Goal: Task Accomplishment & Management: Use online tool/utility

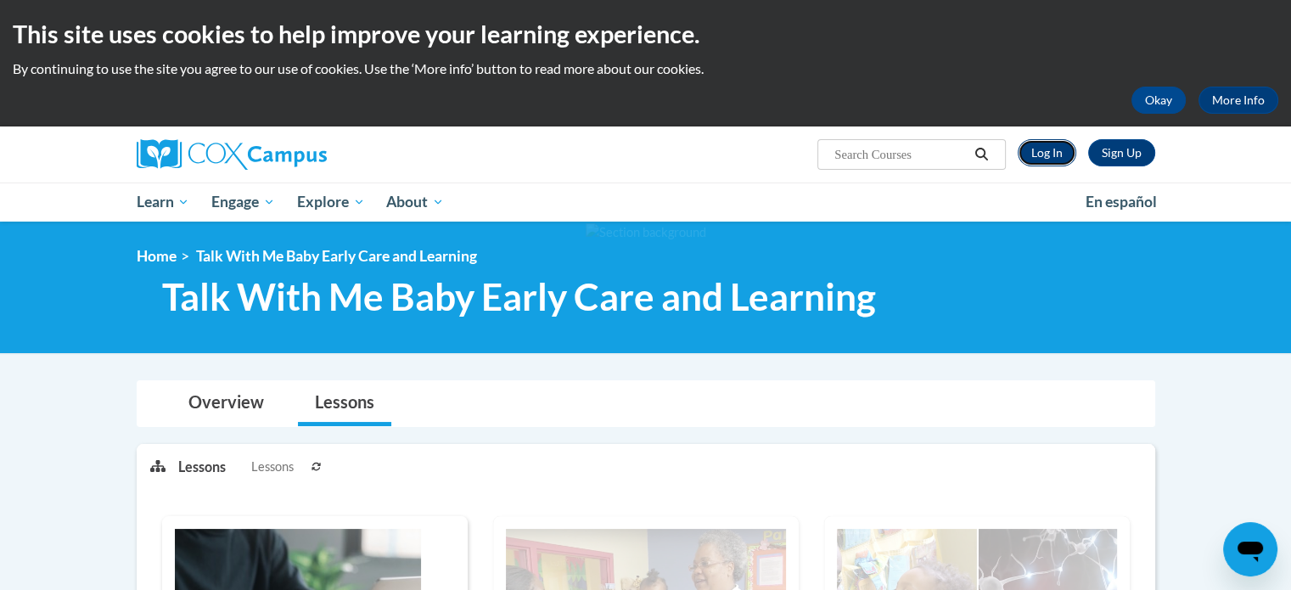
click at [1044, 152] on link "Log In" at bounding box center [1047, 152] width 59 height 27
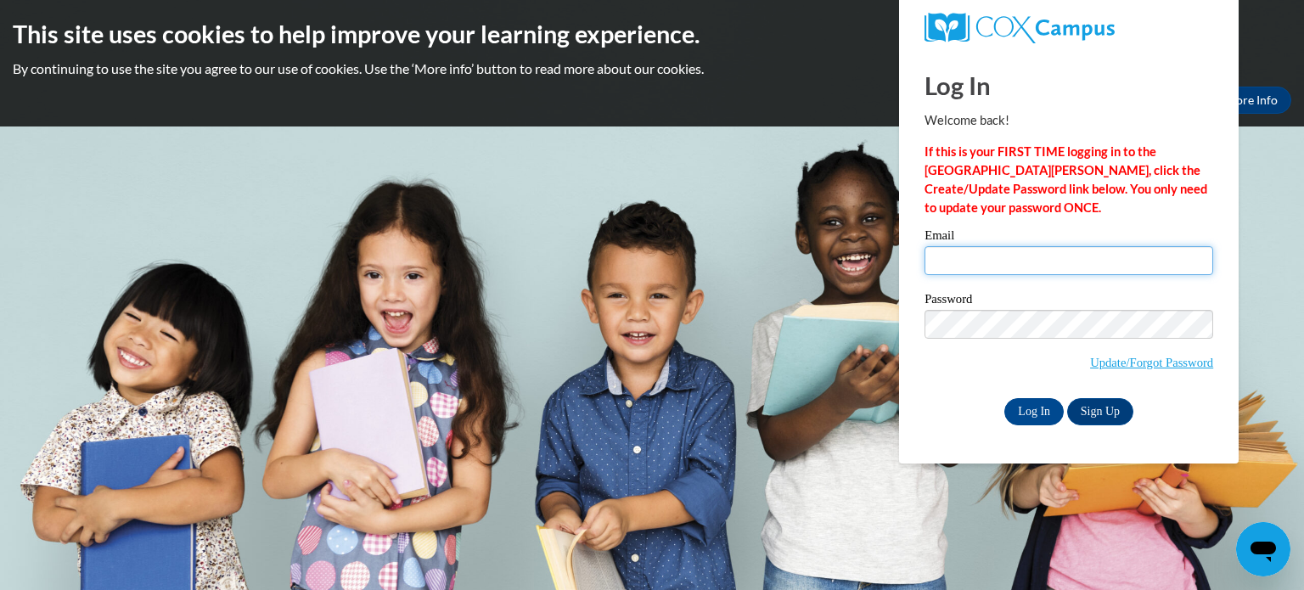
click at [964, 267] on input "Email" at bounding box center [1068, 260] width 289 height 29
type input "littlemushroomfd@gmail.com"
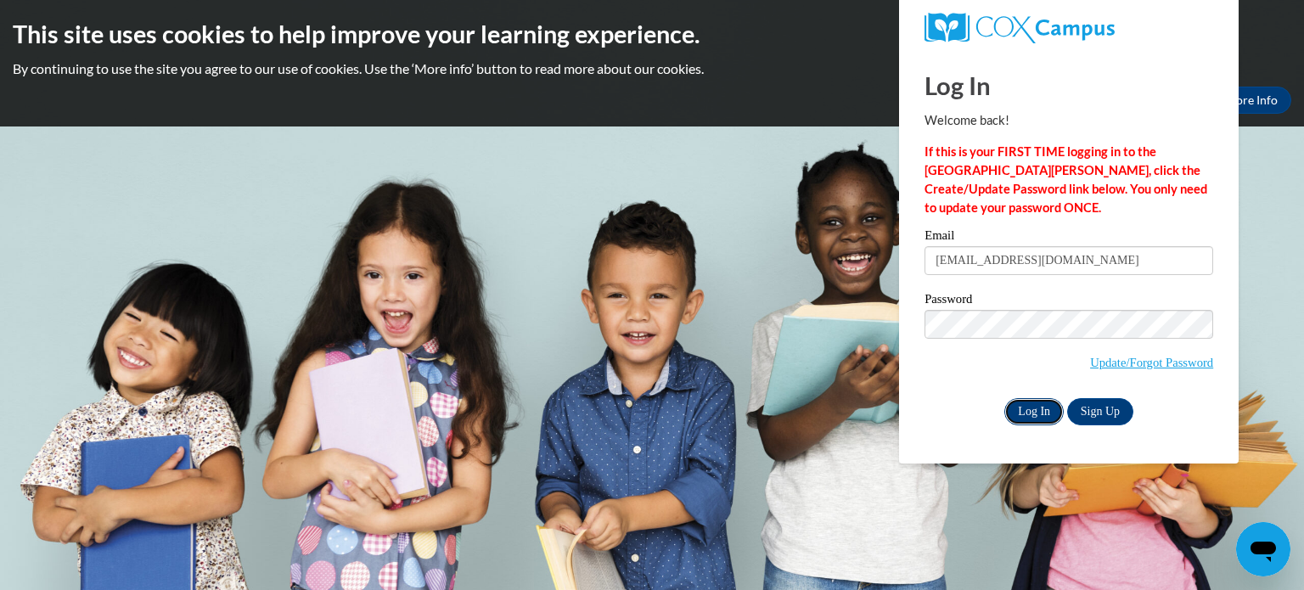
click at [1023, 404] on input "Log In" at bounding box center [1033, 411] width 59 height 27
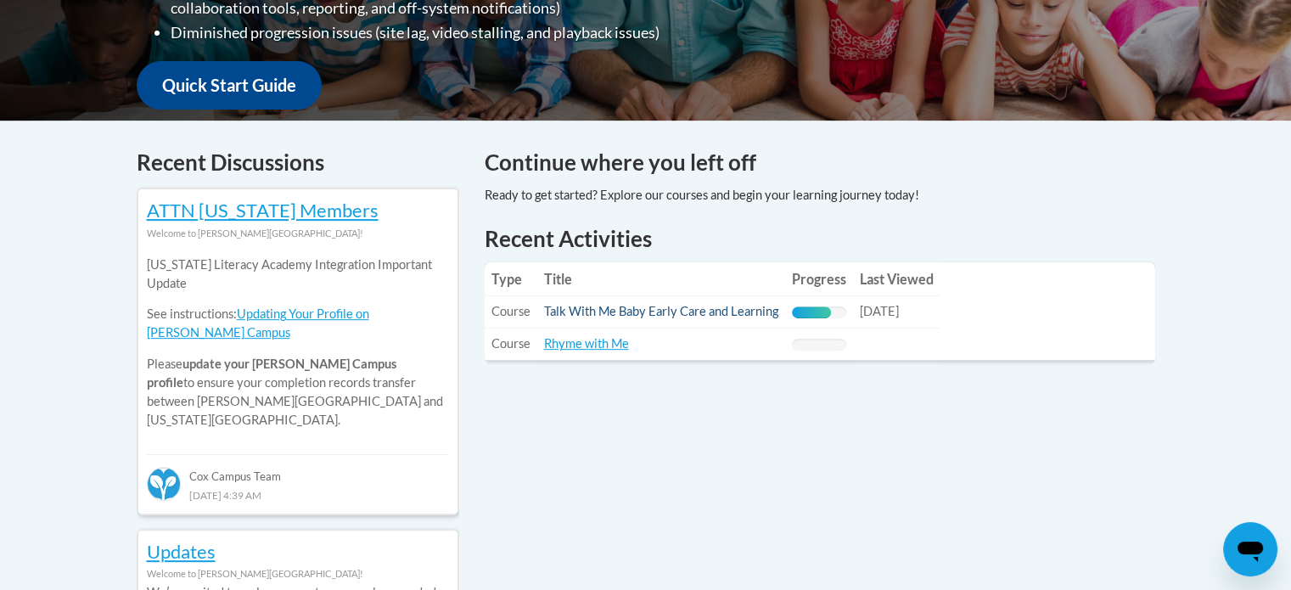
scroll to position [594, 0]
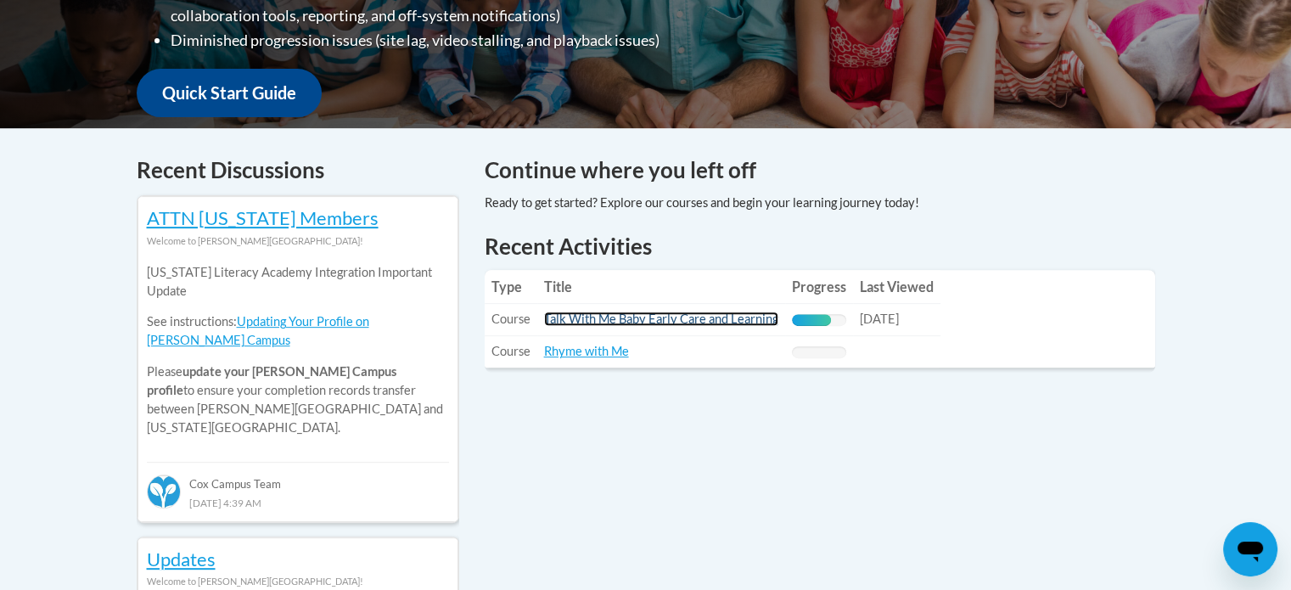
click at [662, 318] on link "Talk With Me Baby Early Care and Learning" at bounding box center [661, 318] width 234 height 14
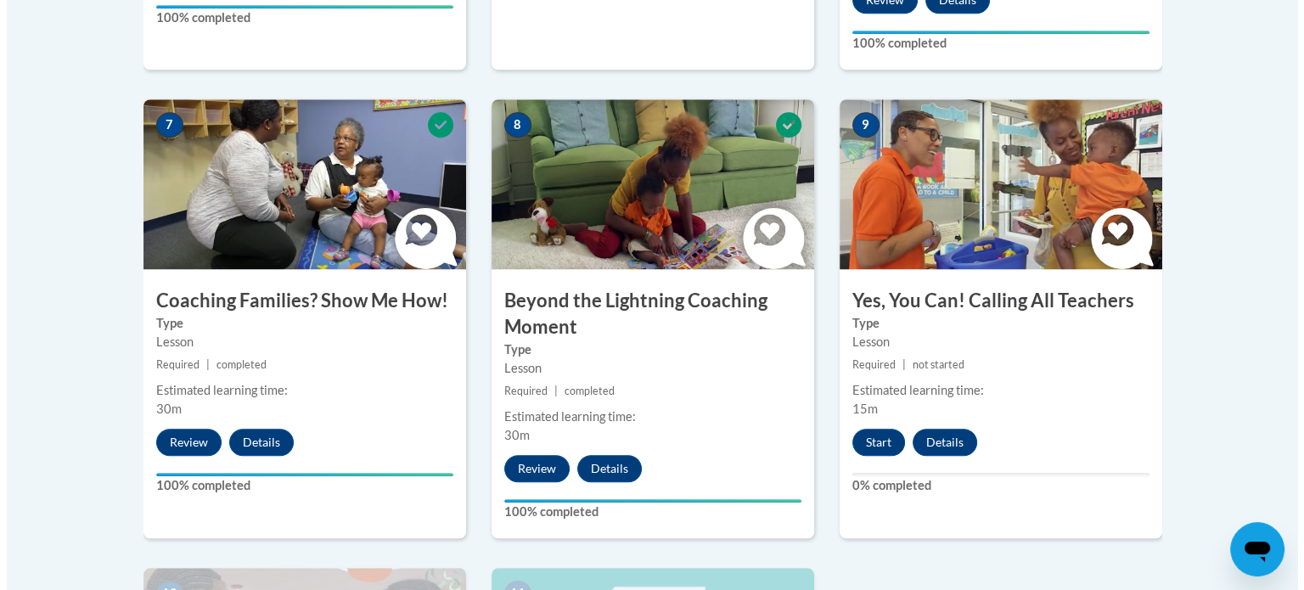
scroll to position [1443, 0]
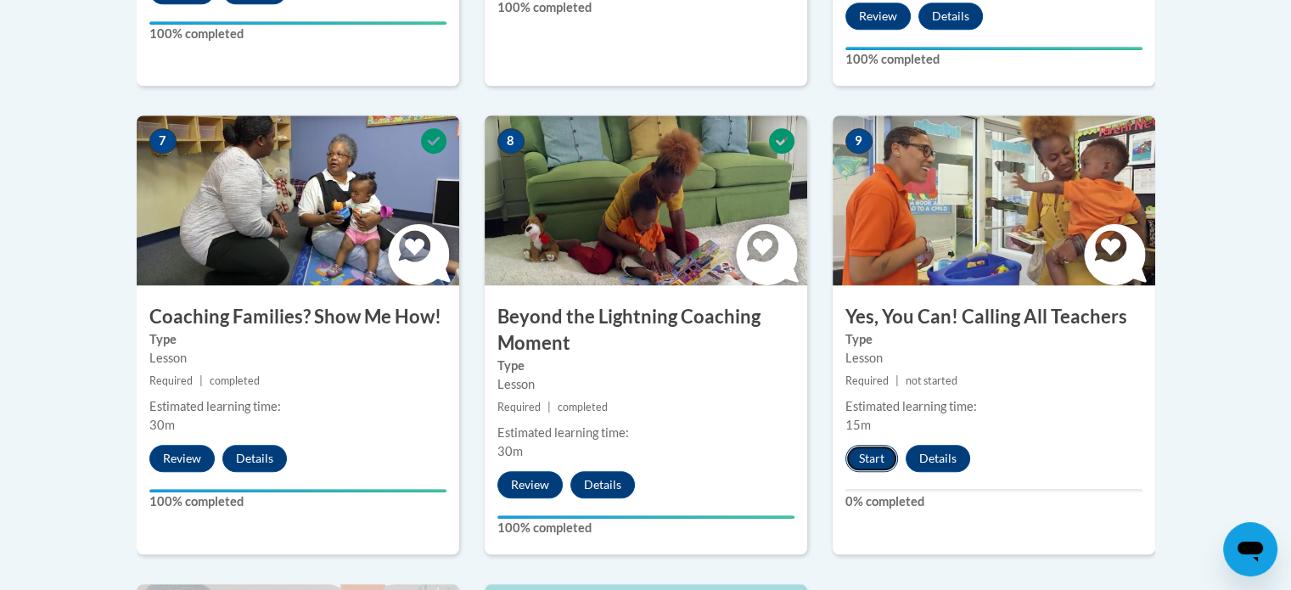
click at [880, 445] on button "Start" at bounding box center [871, 458] width 53 height 27
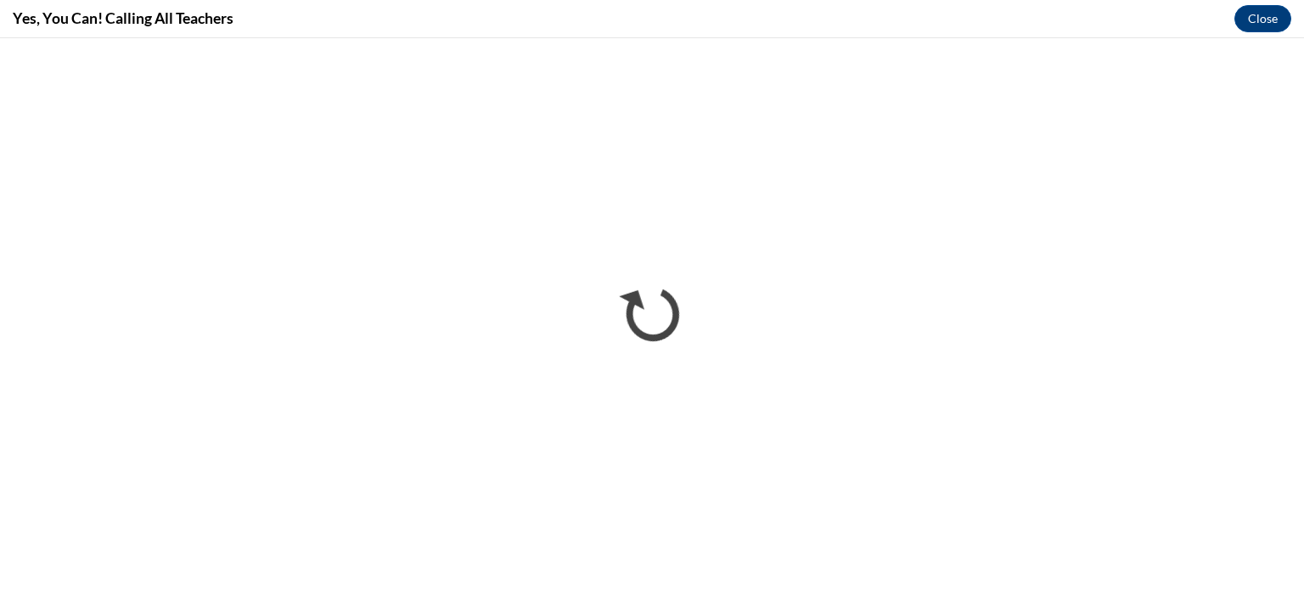
scroll to position [0, 0]
